Goal: Task Accomplishment & Management: Manage account settings

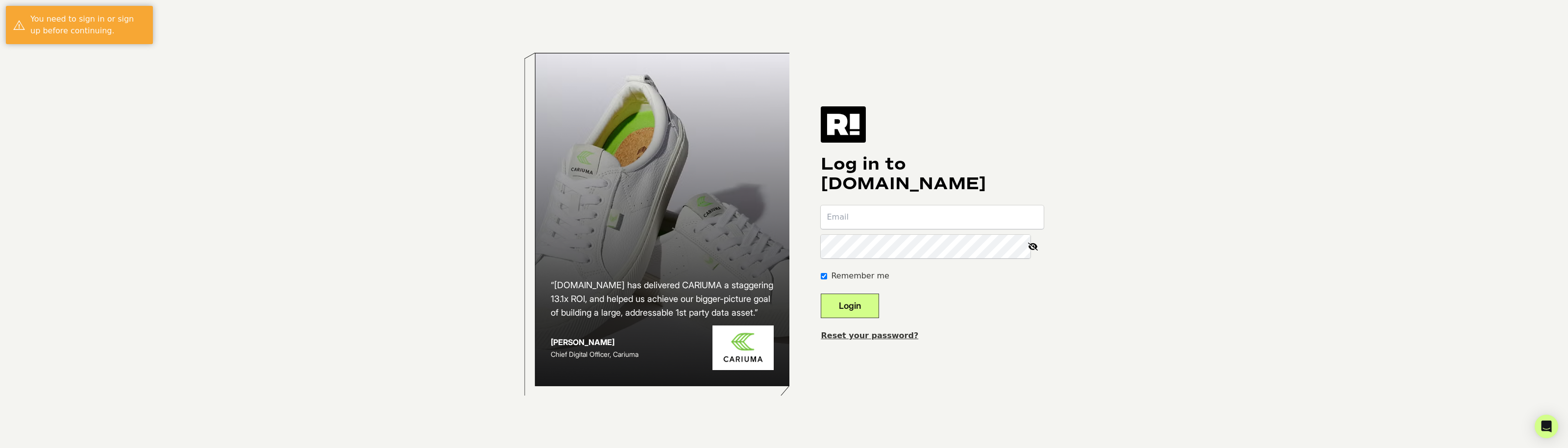
type input "[EMAIL_ADDRESS][DOMAIN_NAME]"
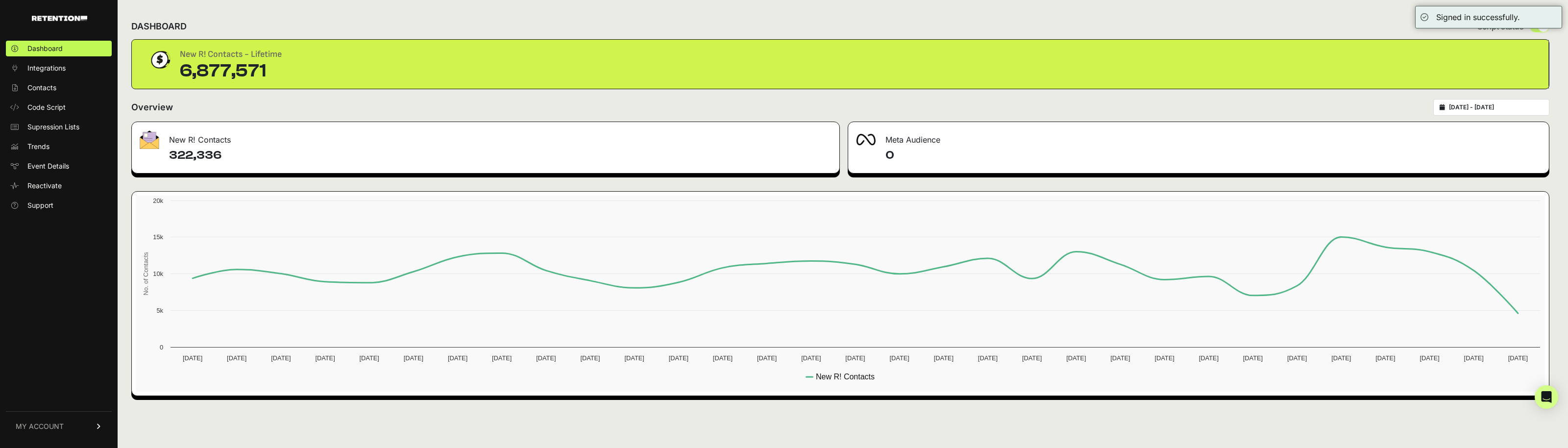
click at [72, 436] on link "MY ACCOUNT" at bounding box center [59, 425] width 106 height 30
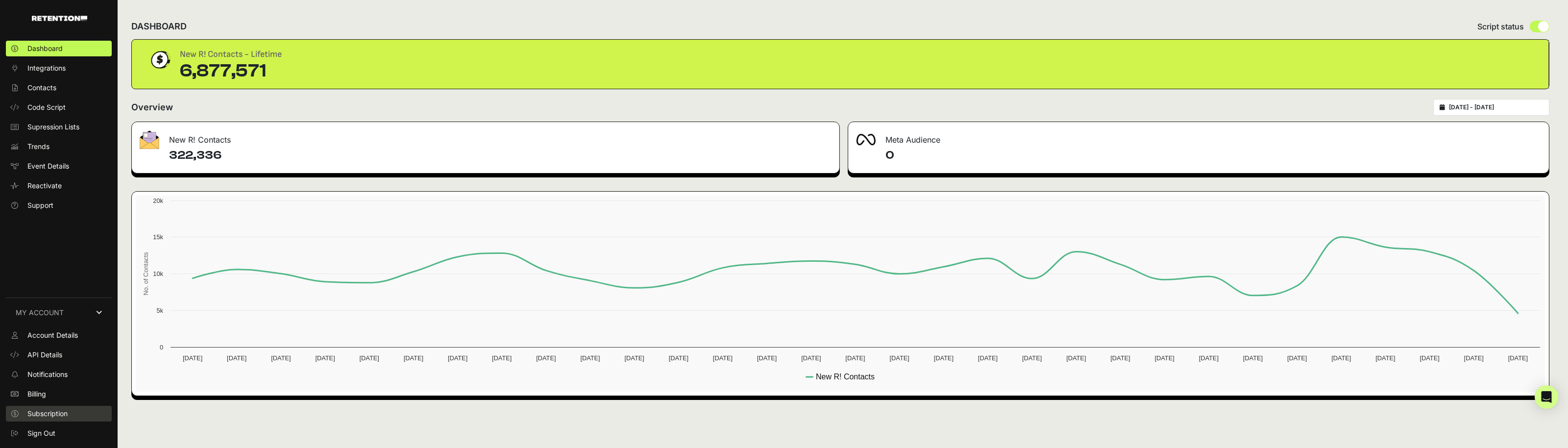
click at [60, 415] on span "Subscription" at bounding box center [47, 413] width 40 height 10
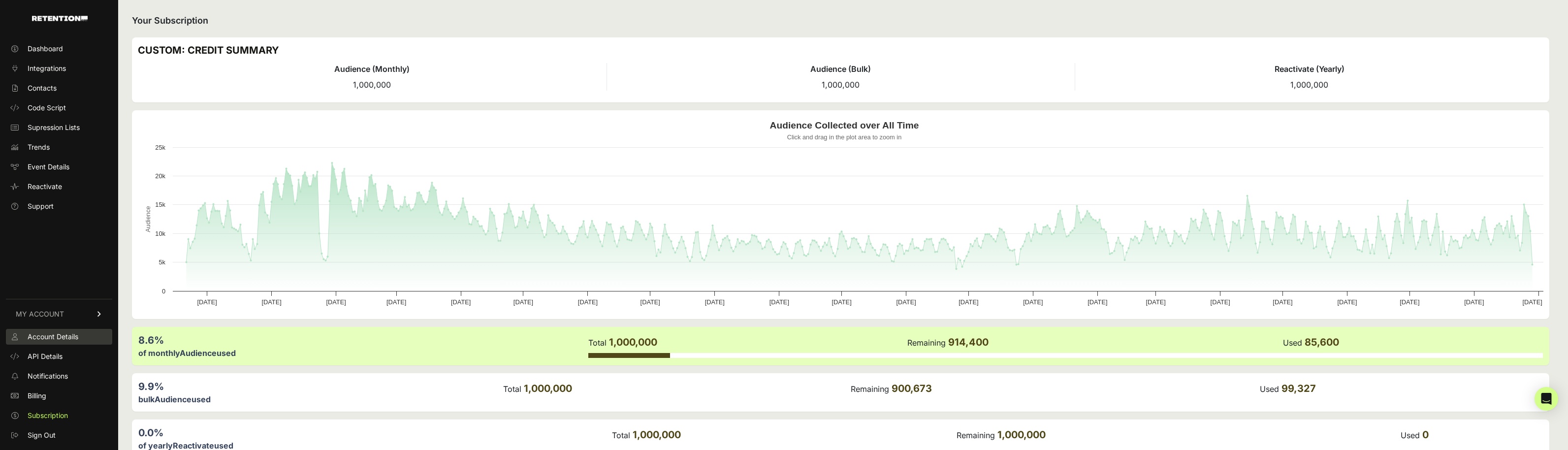
click at [62, 339] on span "Account Details" at bounding box center [53, 337] width 51 height 10
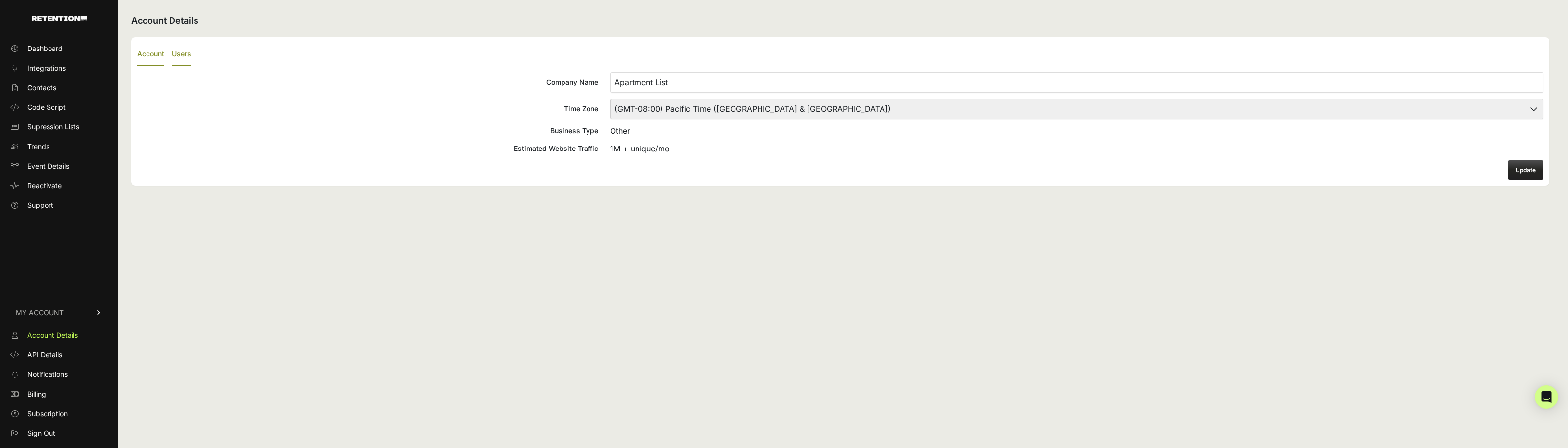
click at [189, 50] on label "Users" at bounding box center [181, 55] width 19 height 23
click at [0, 0] on input "Users" at bounding box center [0, 0] width 0 height 0
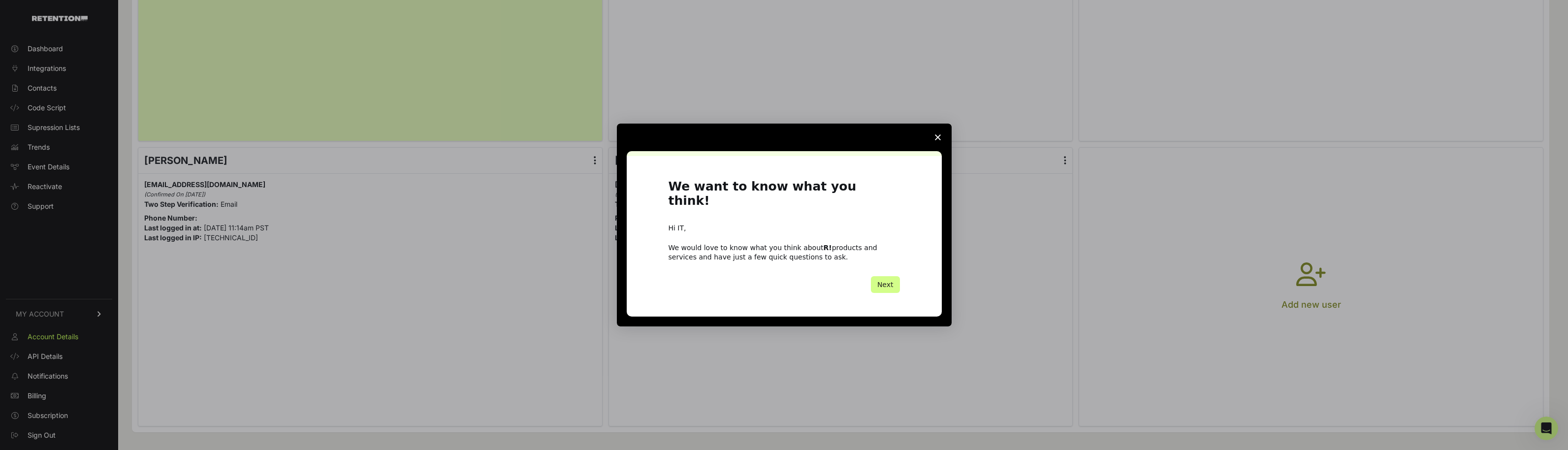
click at [938, 148] on span "Close survey" at bounding box center [937, 137] width 28 height 28
